Goal: Task Accomplishment & Management: Use online tool/utility

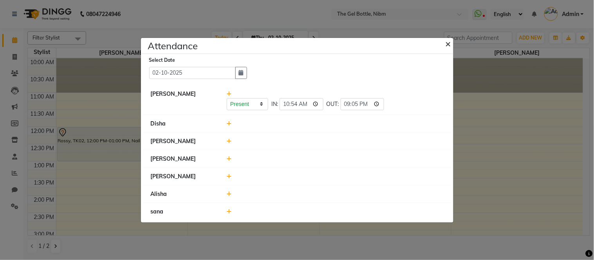
click at [449, 44] on span "×" at bounding box center [448, 44] width 5 height 12
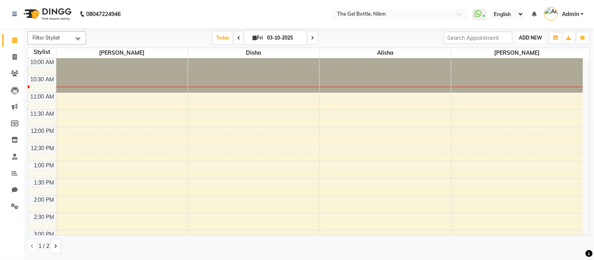
click at [529, 36] on span "ADD NEW" at bounding box center [530, 38] width 23 height 6
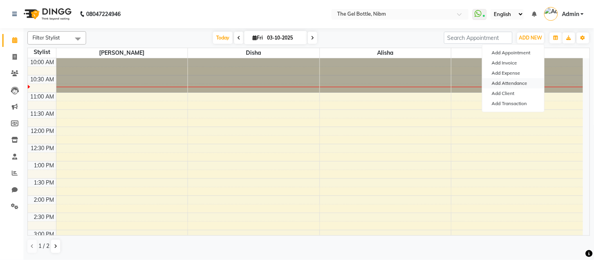
click at [508, 84] on link "Add Attendance" at bounding box center [513, 83] width 62 height 10
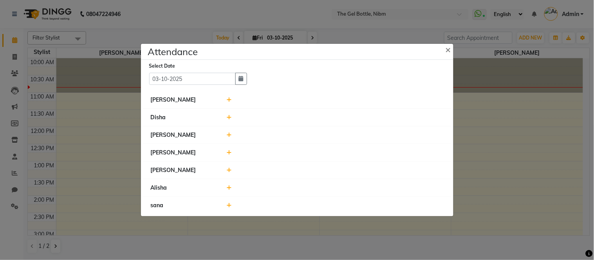
click at [230, 120] on icon at bounding box center [229, 117] width 5 height 5
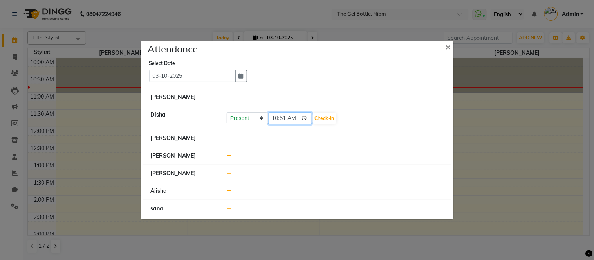
click at [294, 117] on input "10:51" at bounding box center [290, 118] width 44 height 12
type input "10:45"
click at [314, 118] on button "Check-In" at bounding box center [324, 118] width 23 height 11
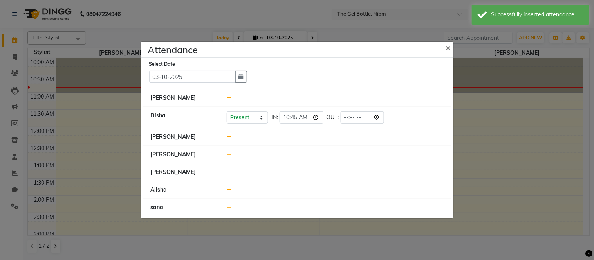
click at [231, 154] on icon at bounding box center [229, 154] width 5 height 5
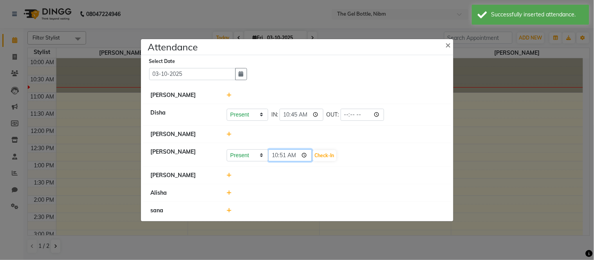
click at [296, 155] on input "10:51" at bounding box center [290, 156] width 44 height 12
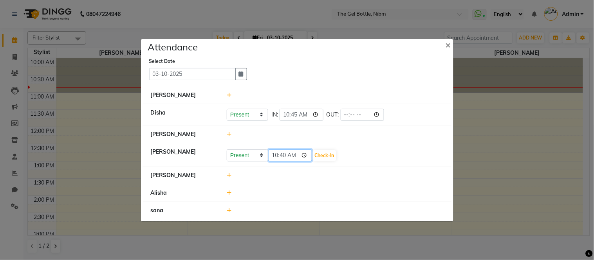
type input "10:40"
click at [320, 161] on div "Present Absent Late Half Day Weekly Off 10:40 Check-In" at bounding box center [335, 156] width 217 height 13
click at [315, 157] on button "Check-In" at bounding box center [324, 155] width 23 height 11
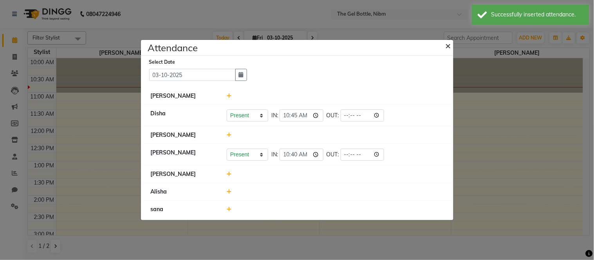
click at [447, 48] on span "×" at bounding box center [448, 46] width 5 height 12
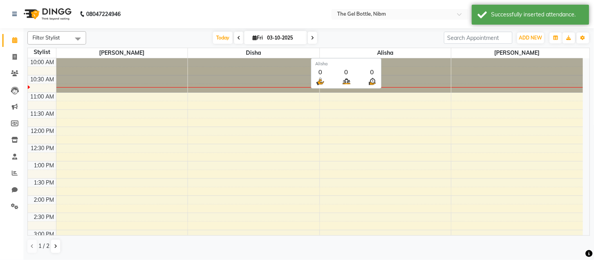
click at [447, 48] on span "Alisha" at bounding box center [386, 53] width 132 height 10
